Goal: Information Seeking & Learning: Find specific fact

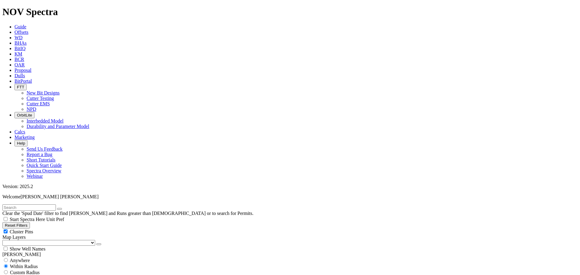
scroll to position [91, 0]
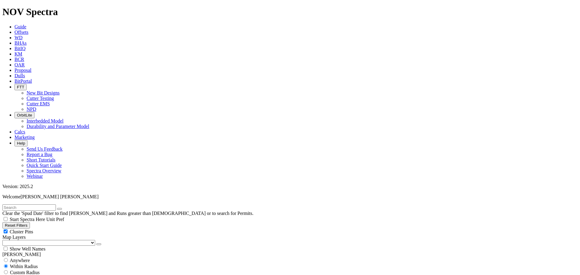
select select
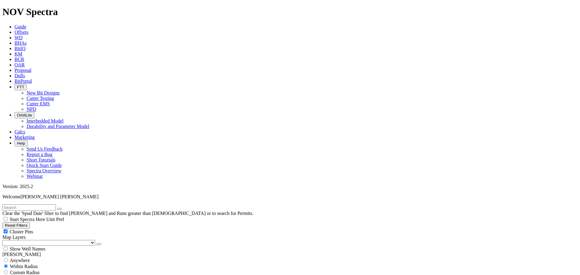
select select "? object:30734 ?"
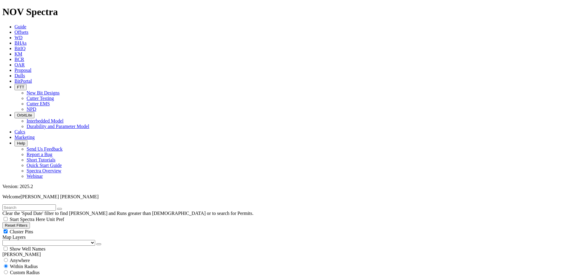
select select
drag, startPoint x: 73, startPoint y: 191, endPoint x: 67, endPoint y: 180, distance: 12.0
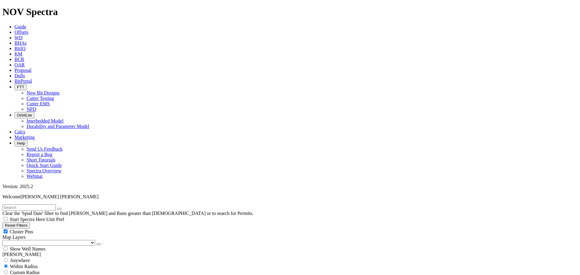
select select "? object:44488 ?"
select select
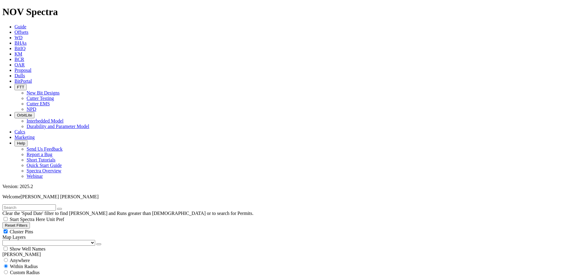
checkbox input "false"
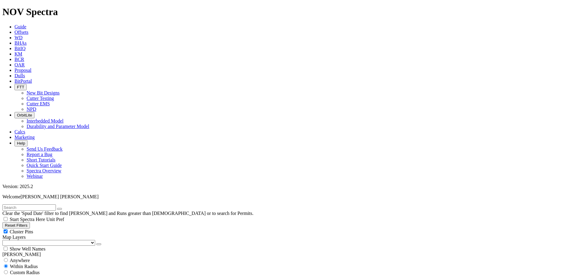
drag, startPoint x: 78, startPoint y: 97, endPoint x: 78, endPoint y: 100, distance: 3.1
select select
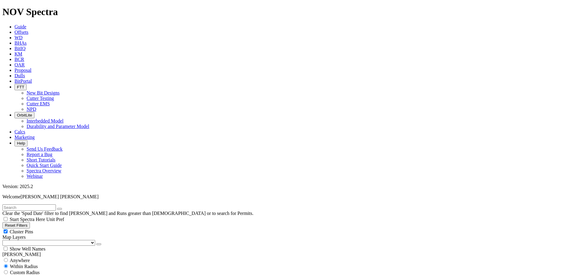
scroll to position [298, 0]
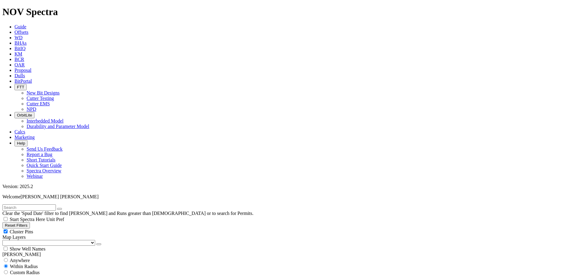
scroll to position [208, 0]
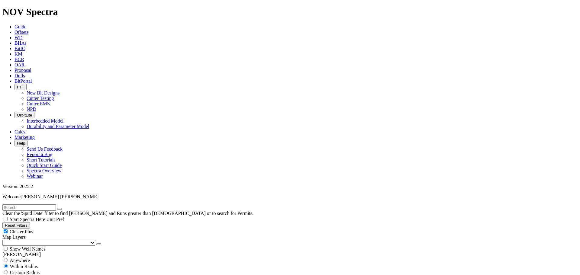
type input "[DATE]"
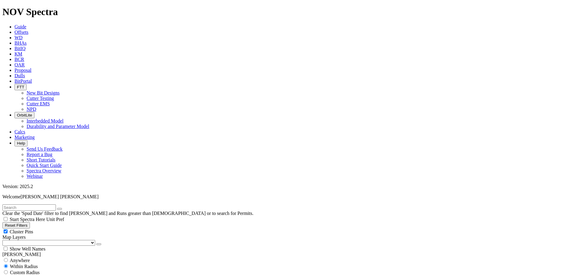
scroll to position [110, 0]
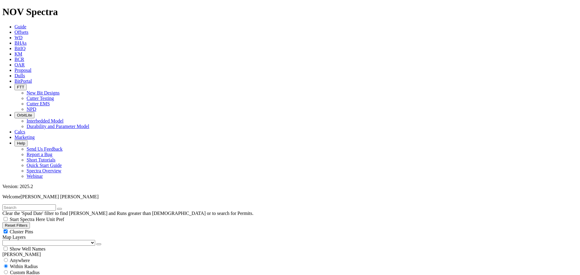
select select
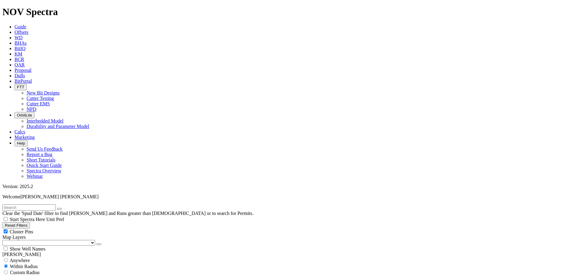
select select "? object:96026 ?"
select select
